Goal: Information Seeking & Learning: Learn about a topic

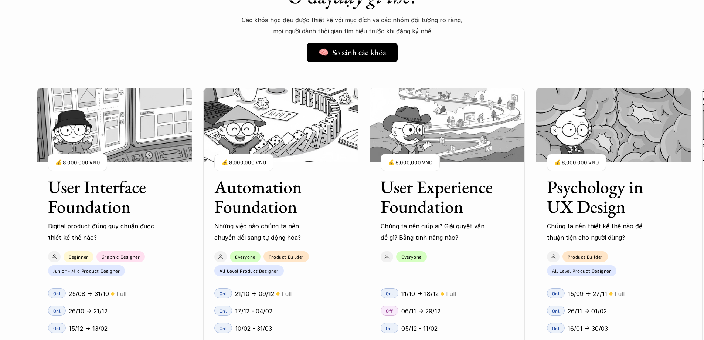
scroll to position [740, 0]
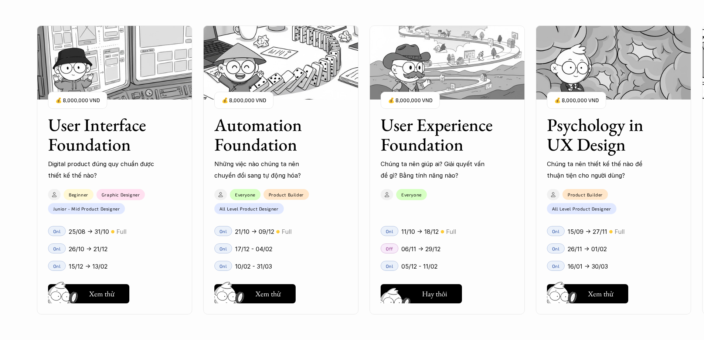
click at [416, 297] on img at bounding box center [397, 304] width 40 height 34
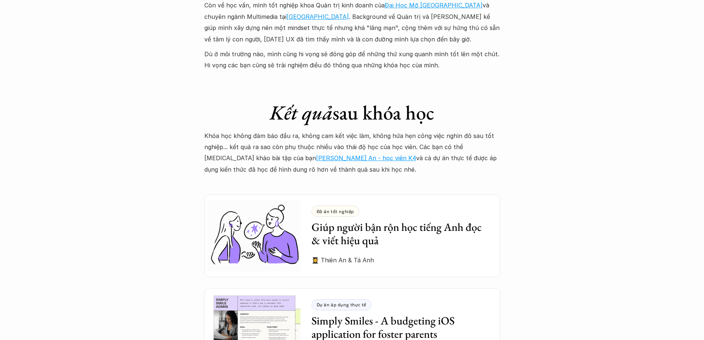
scroll to position [2034, 0]
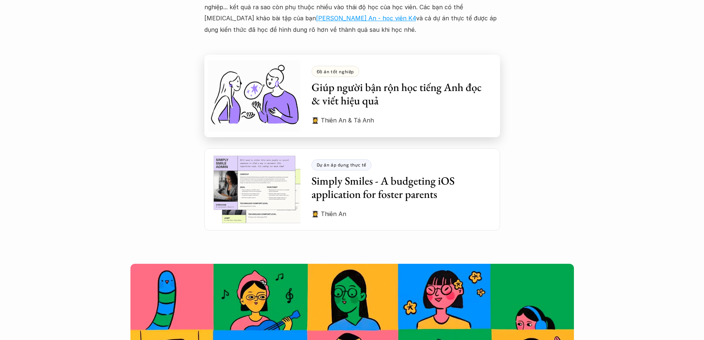
click at [385, 81] on h3 "Giúp người bận rộn học tiếng Anh đọc & viết hiệu quả" at bounding box center [400, 94] width 177 height 27
